Goal: Transaction & Acquisition: Purchase product/service

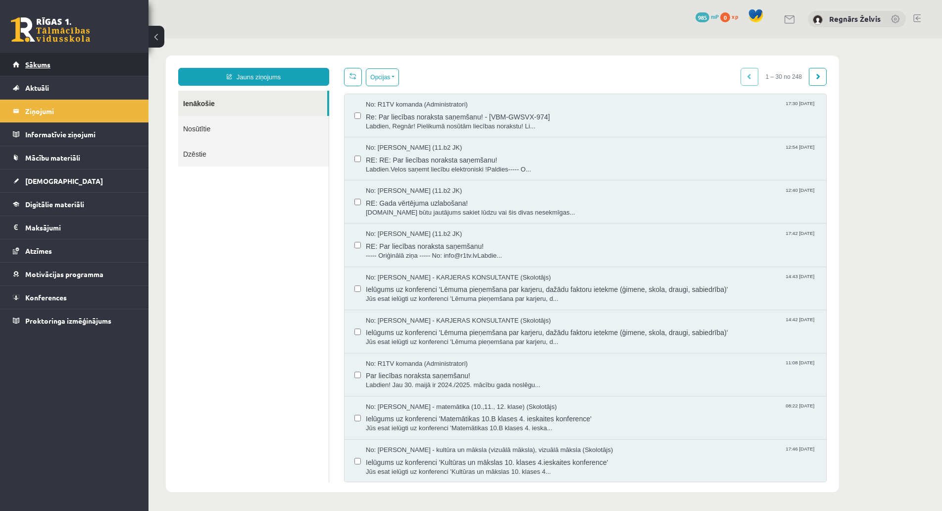
click at [76, 71] on link "Sākums" at bounding box center [74, 64] width 123 height 23
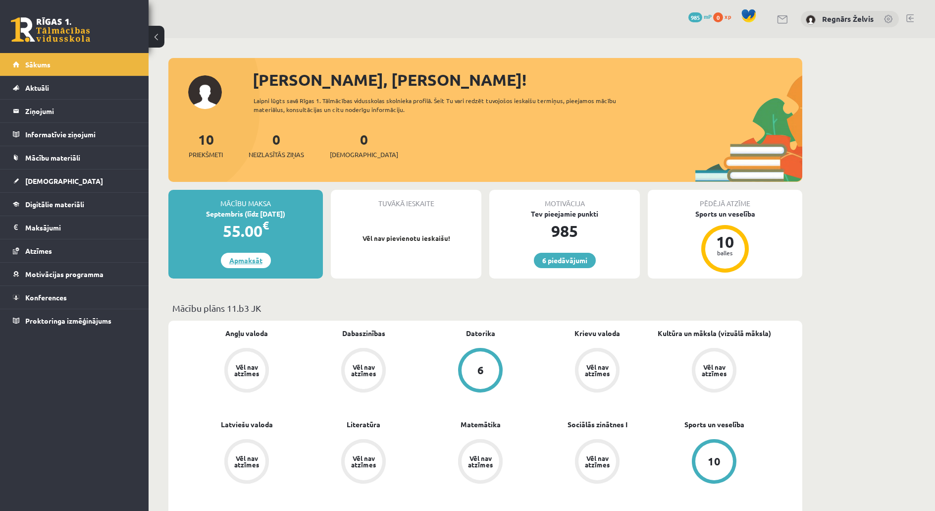
click at [255, 265] on link "Apmaksāt" at bounding box center [246, 260] width 50 height 15
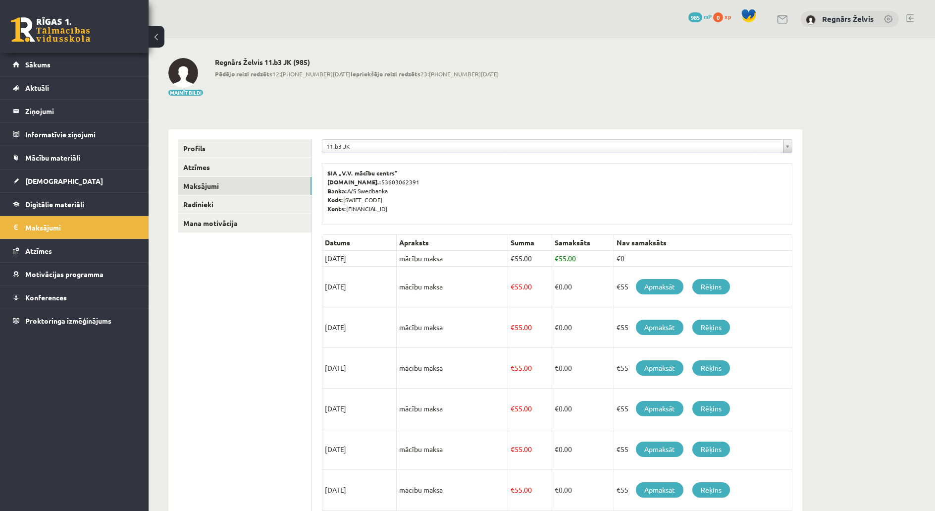
click at [266, 421] on ul "Profils Atzīmes Maksājumi Radinieki Mana motivācija" at bounding box center [245, 405] width 134 height 533
click at [57, 71] on link "Sākums" at bounding box center [74, 64] width 123 height 23
